Goal: Task Accomplishment & Management: Manage account settings

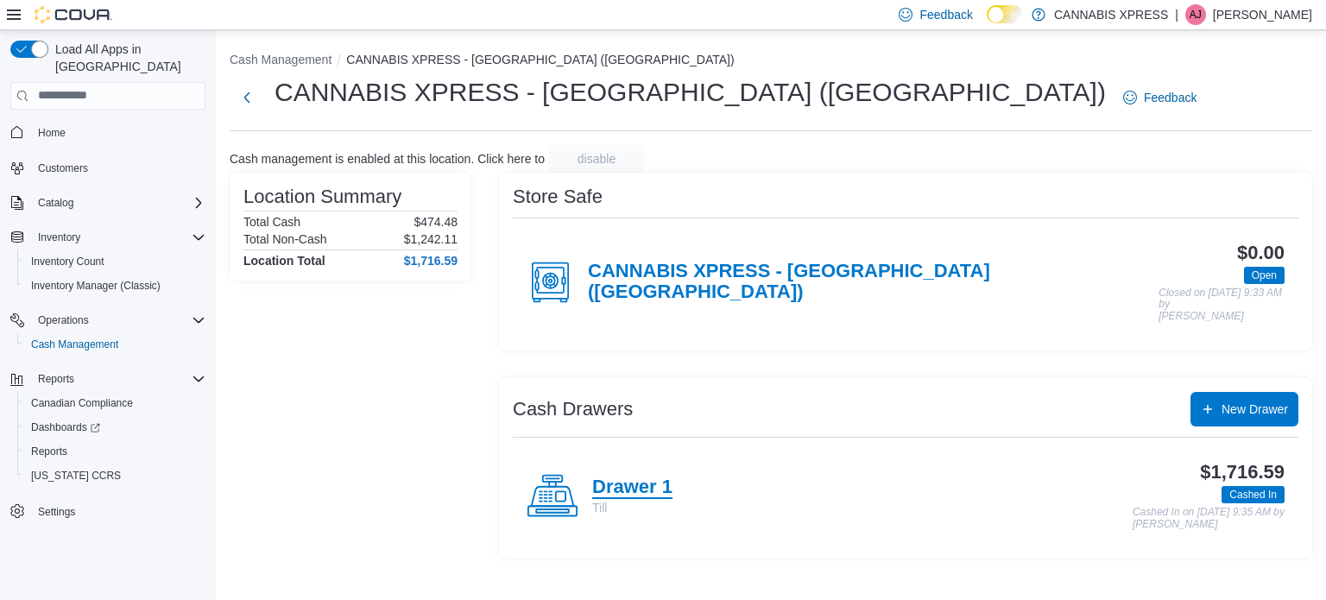
click at [622, 477] on h4 "Drawer 1" at bounding box center [632, 488] width 80 height 22
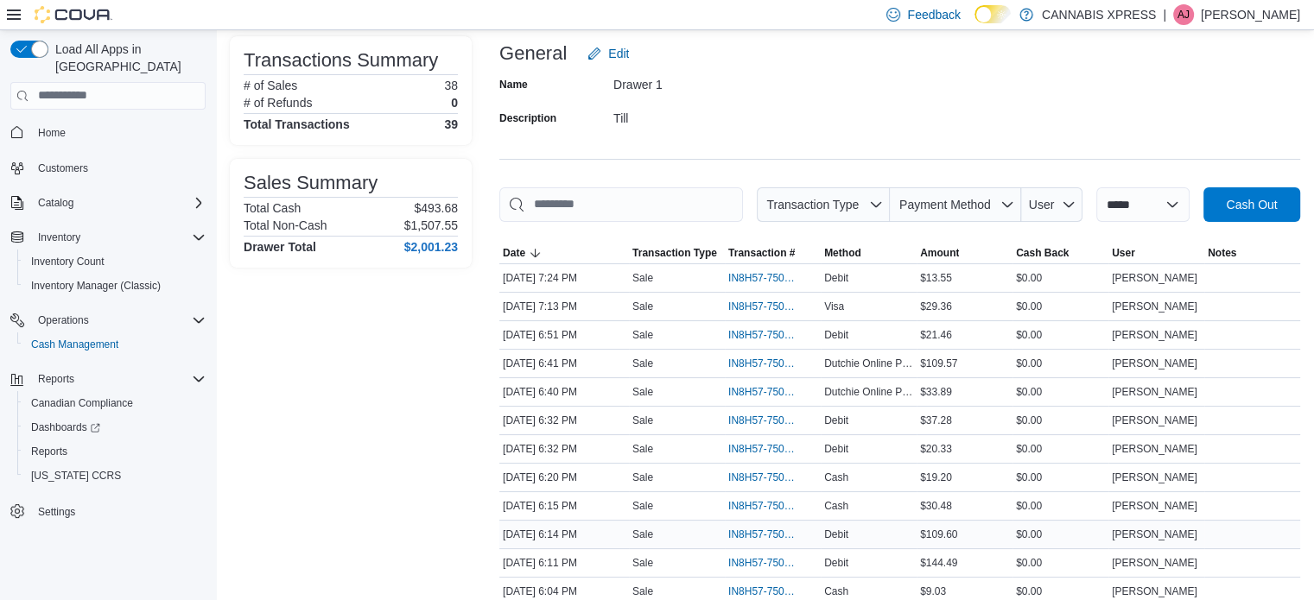
scroll to position [173, 0]
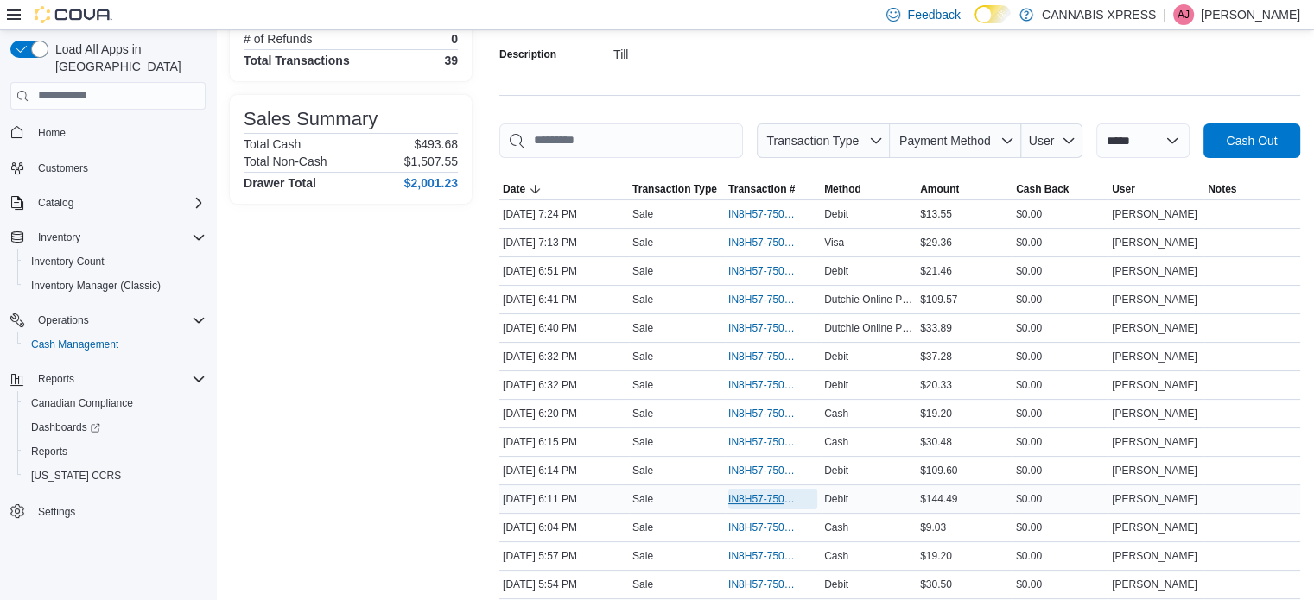
click at [776, 497] on span "IN8H57-750422" at bounding box center [764, 499] width 72 height 14
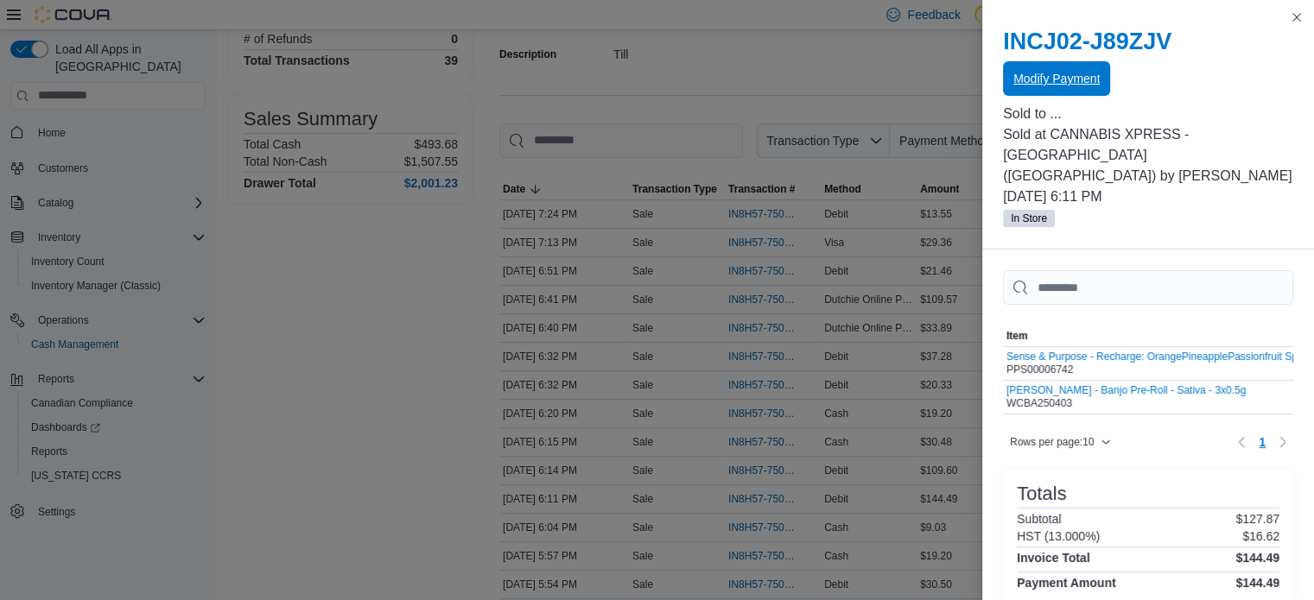
click at [1055, 77] on span "Modify Payment" at bounding box center [1056, 78] width 86 height 17
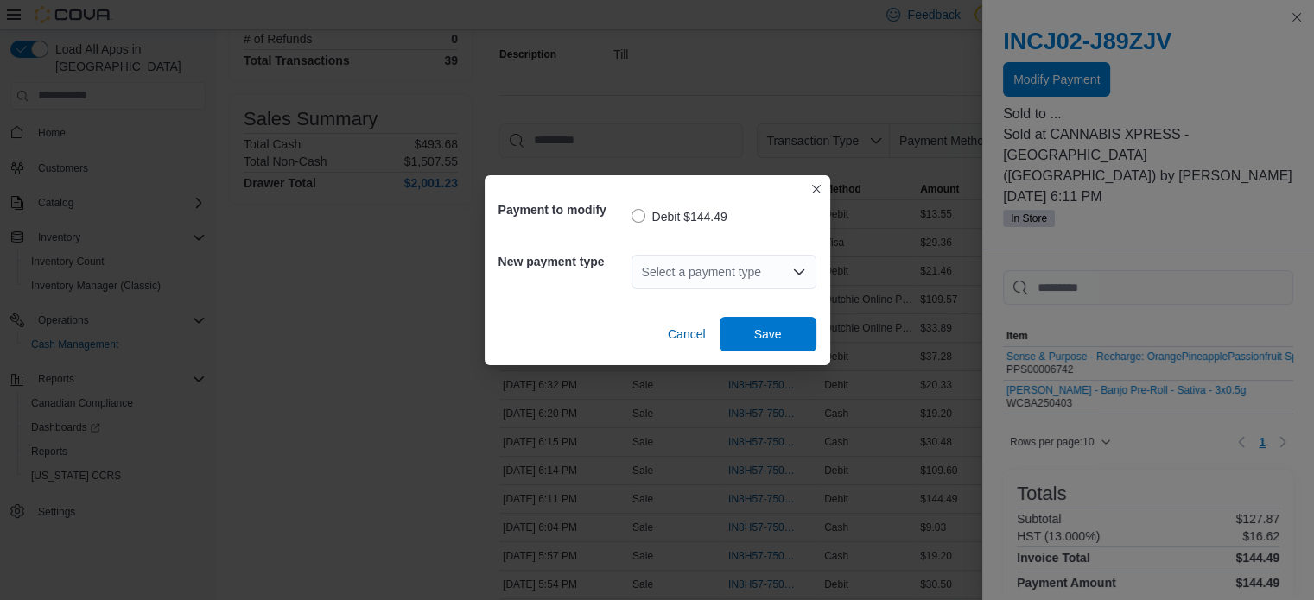
click at [804, 273] on icon "Open list of options" at bounding box center [799, 272] width 14 height 14
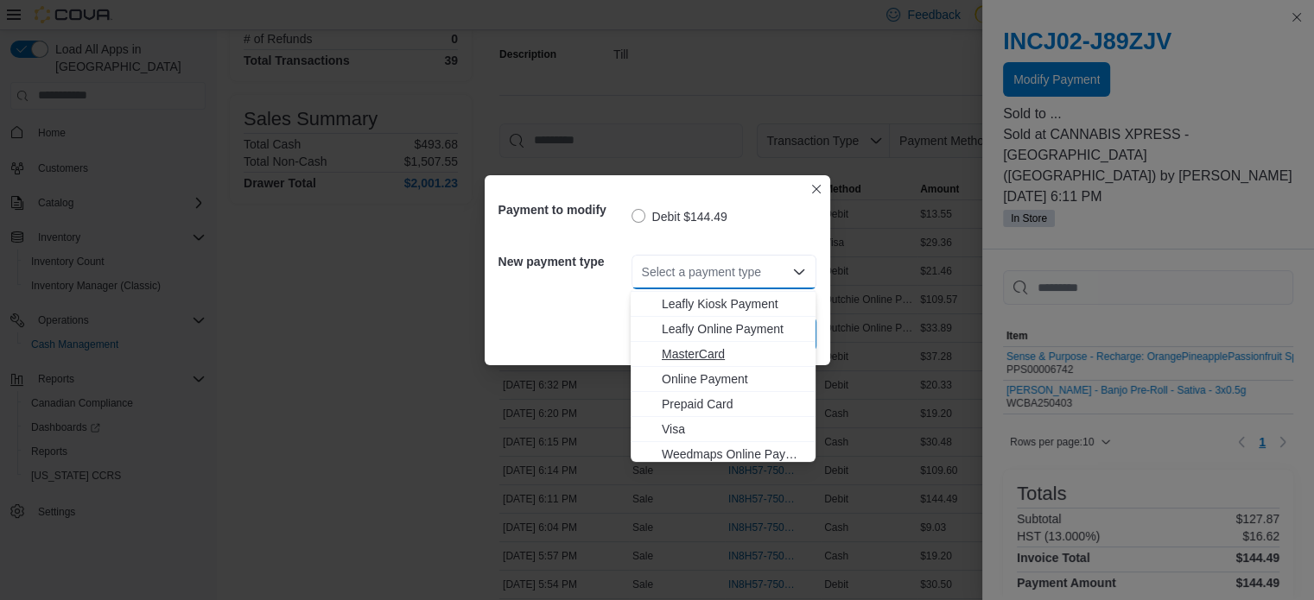
click at [691, 353] on span "MasterCard" at bounding box center [733, 353] width 143 height 17
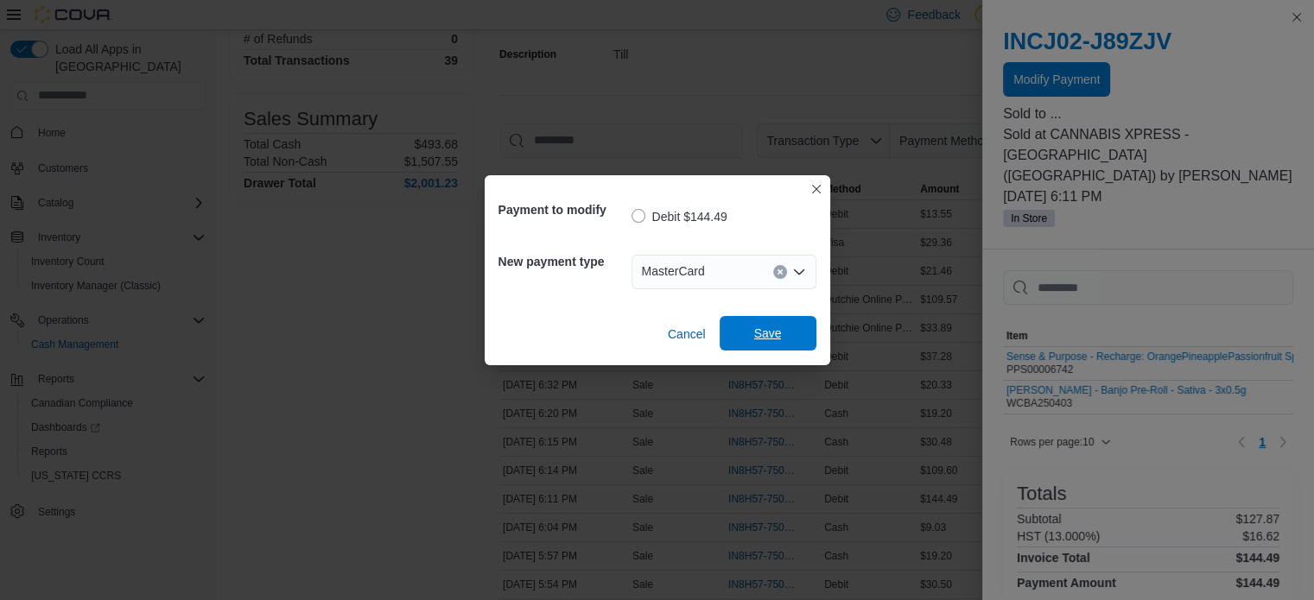
click at [777, 331] on span "Save" at bounding box center [768, 333] width 28 height 17
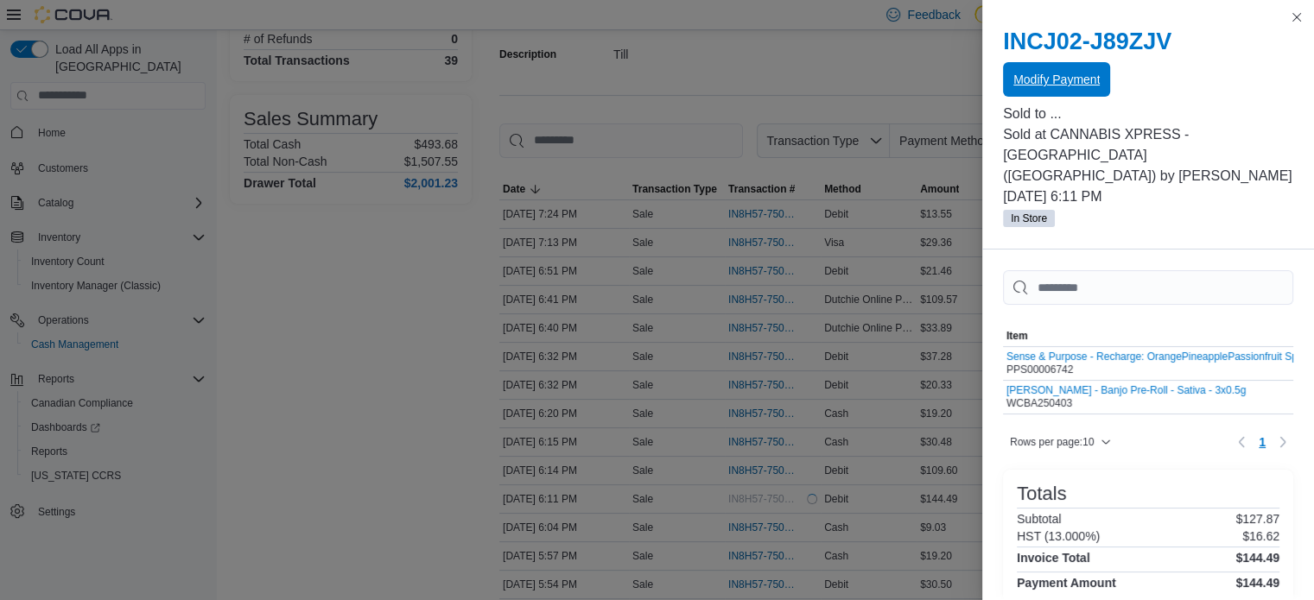
scroll to position [0, 0]
click at [1295, 13] on button "Close this dialog" at bounding box center [1296, 16] width 21 height 21
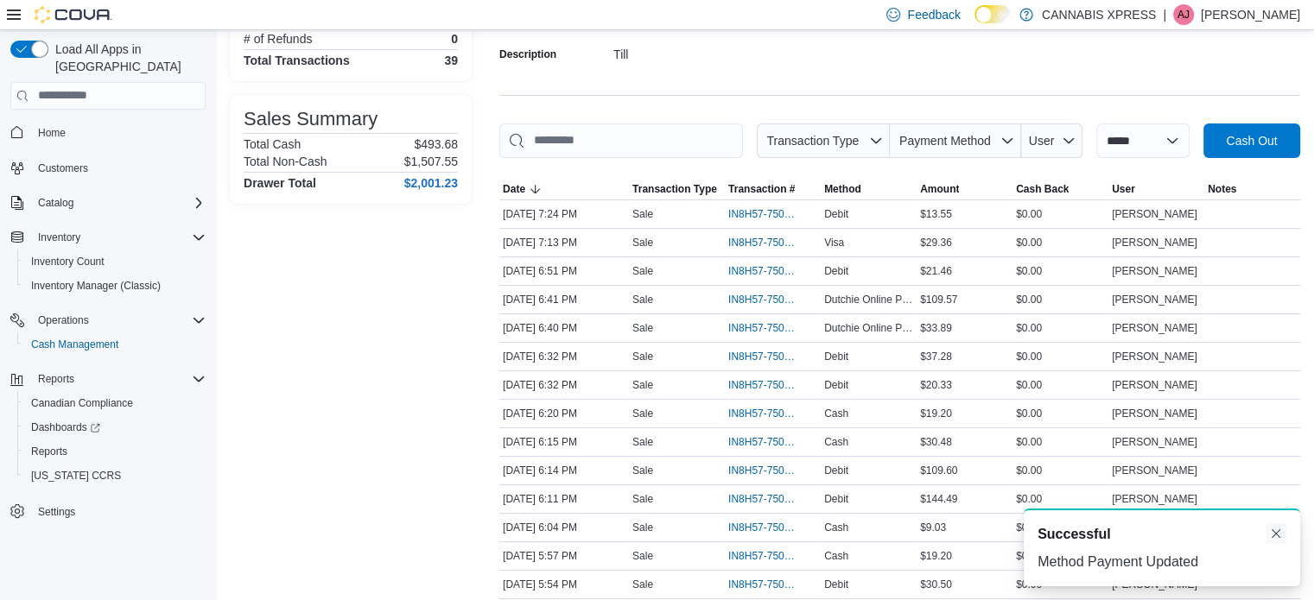
click at [1276, 538] on button "Dismiss toast" at bounding box center [1275, 533] width 21 height 21
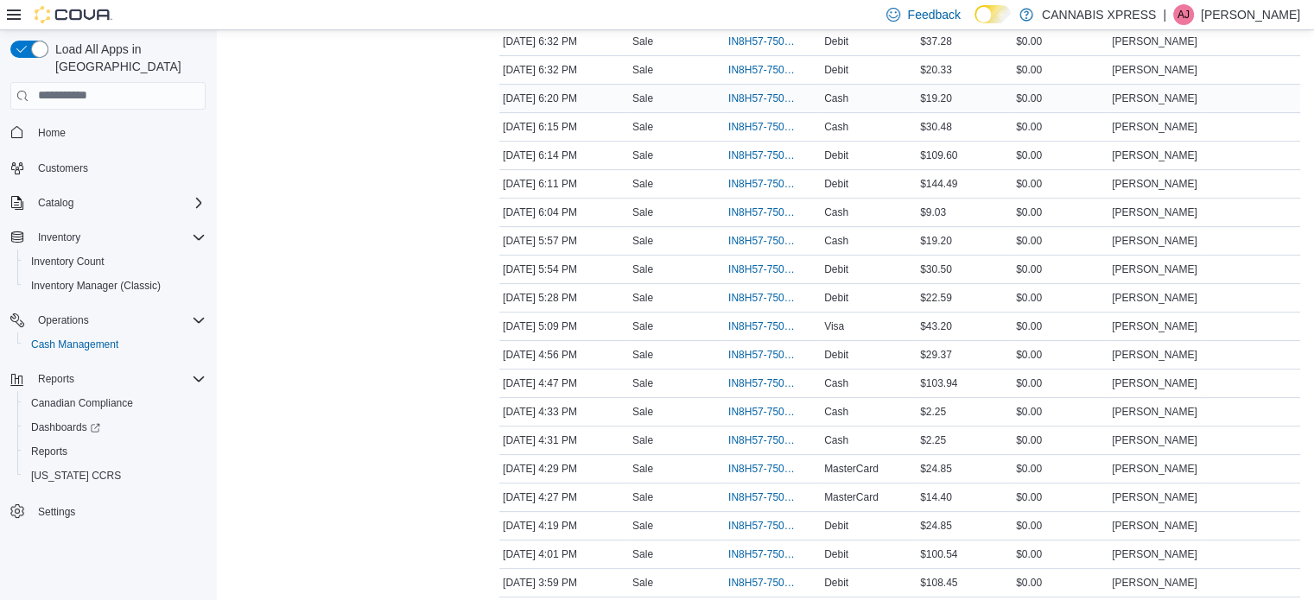
scroll to position [518, 0]
click at [49, 125] on span "Home" at bounding box center [52, 133] width 28 height 21
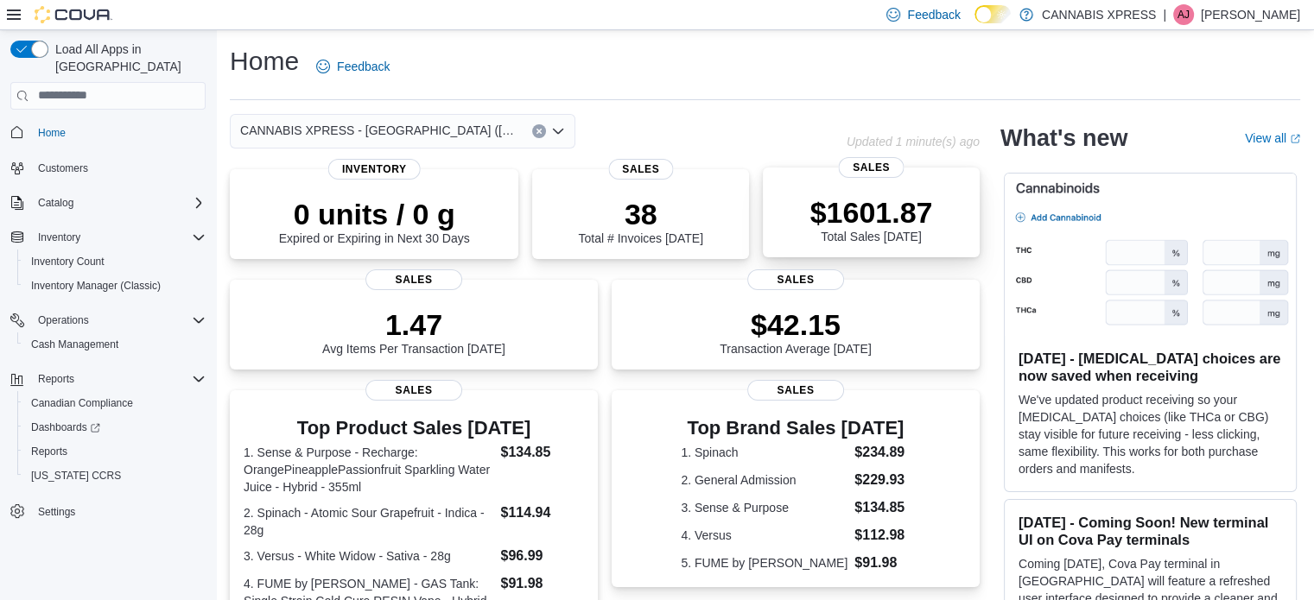
click at [921, 210] on p "$1601.87" at bounding box center [871, 212] width 123 height 35
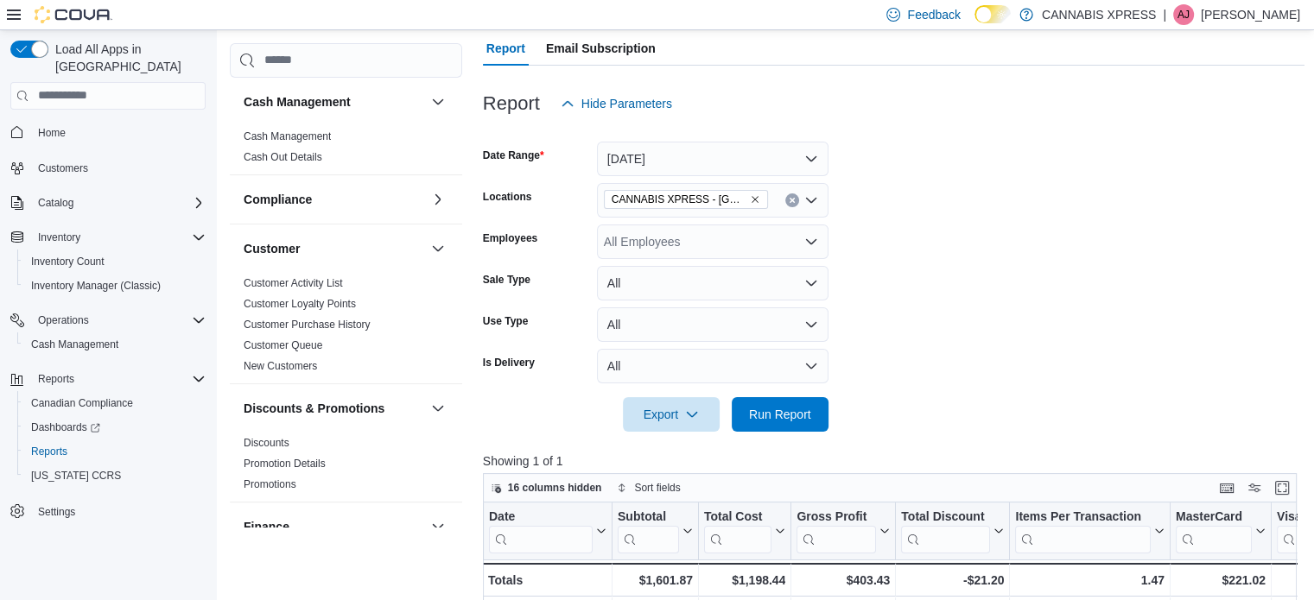
scroll to position [367, 0]
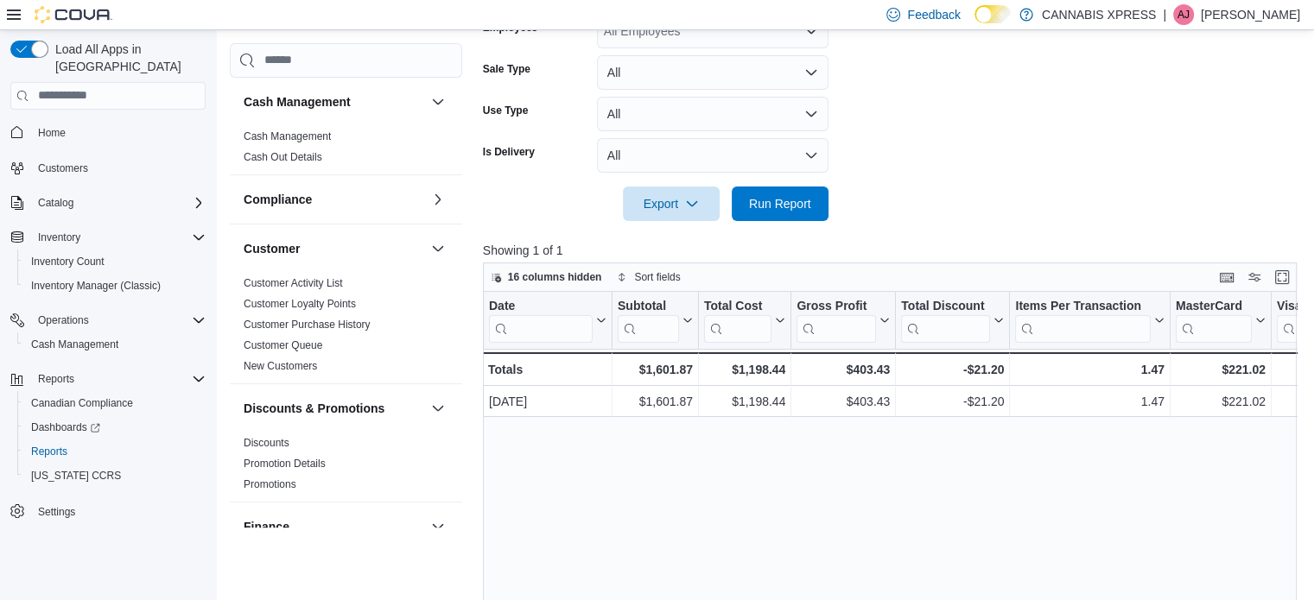
drag, startPoint x: 473, startPoint y: 227, endPoint x: 480, endPoint y: 220, distance: 9.8
drag, startPoint x: 480, startPoint y: 220, endPoint x: 55, endPoint y: 120, distance: 436.5
click at [55, 126] on span "Home" at bounding box center [52, 133] width 28 height 14
